Goal: Find specific fact: Find specific fact

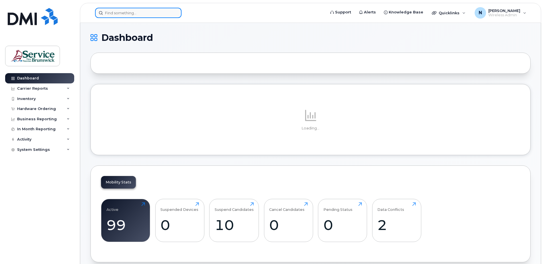
click at [127, 14] on input at bounding box center [138, 13] width 87 height 10
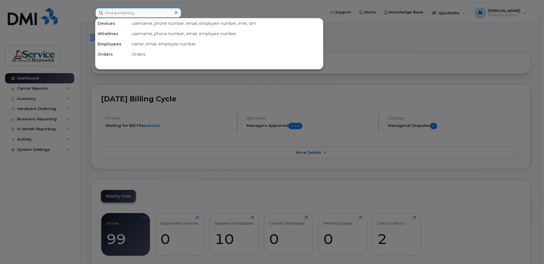
paste input "5064267291"
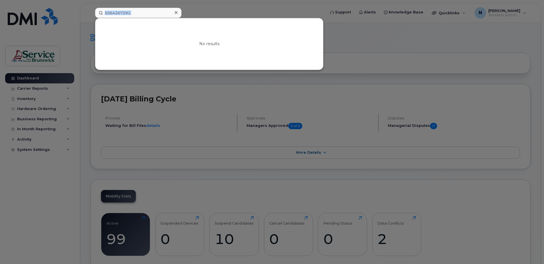
click at [132, 18] on div "5064267291 No results" at bounding box center [208, 13] width 227 height 10
drag, startPoint x: 131, startPoint y: 15, endPoint x: 95, endPoint y: 15, distance: 35.7
click at [95, 15] on div "5064267291 No results" at bounding box center [209, 13] width 236 height 10
paste input "2522249"
click at [140, 13] on input "5062522249" at bounding box center [138, 13] width 87 height 10
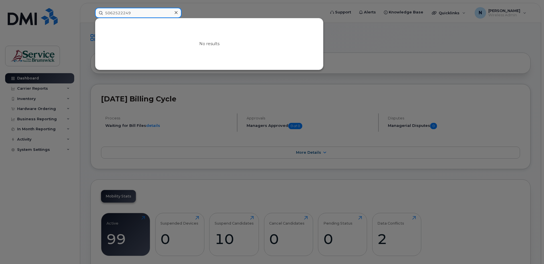
drag, startPoint x: 135, startPoint y: 12, endPoint x: 83, endPoint y: 12, distance: 52.0
click at [91, 11] on div "5062522249 No results" at bounding box center [209, 13] width 236 height 10
paste input "4267291"
type input "5064267291"
